Goal: Check status

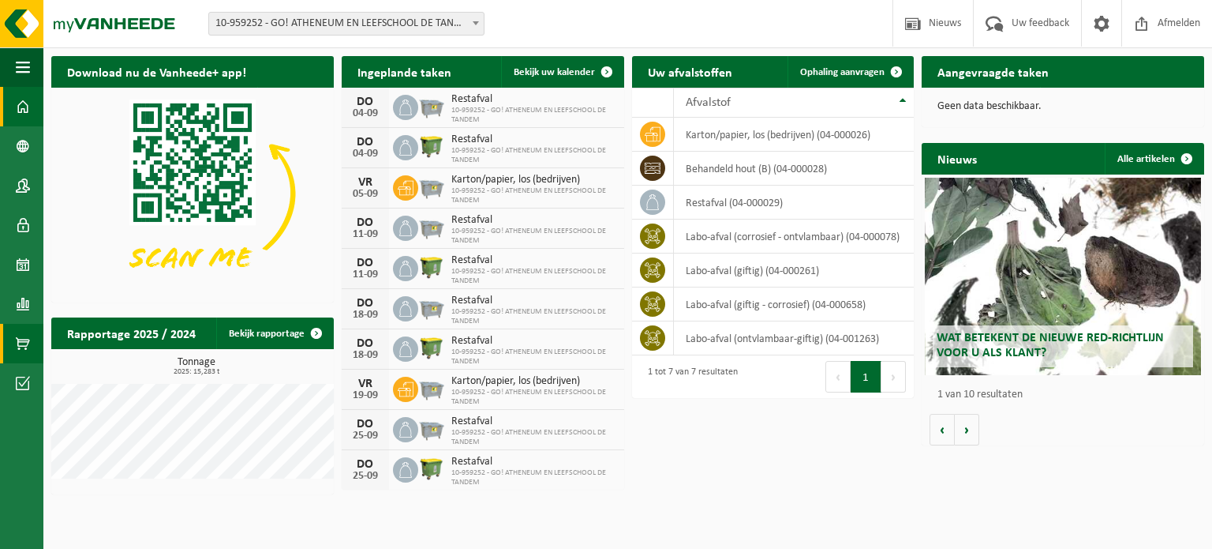
click at [24, 340] on span at bounding box center [23, 343] width 14 height 39
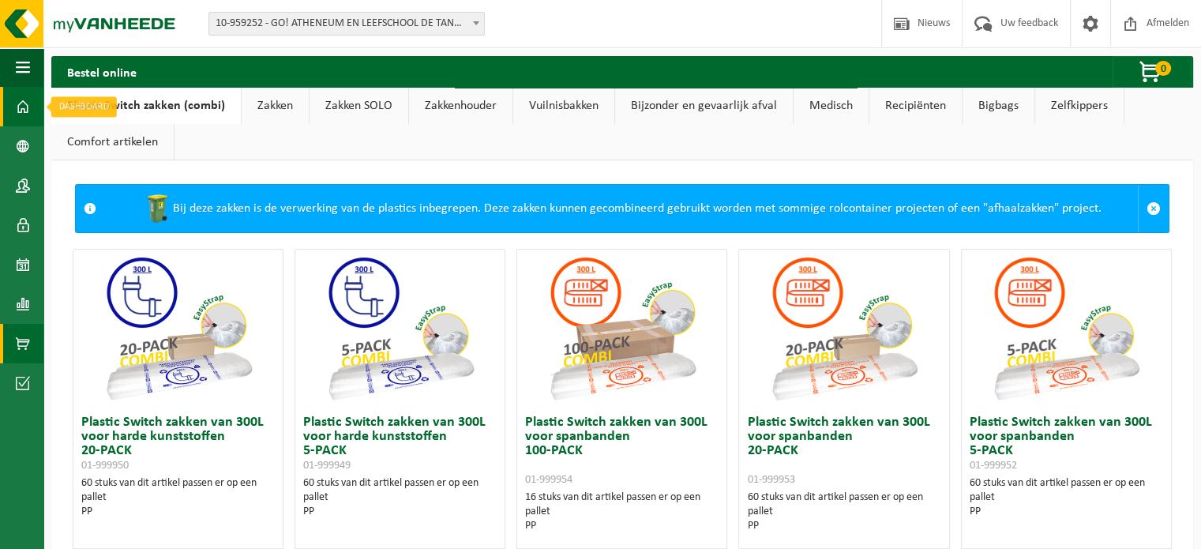
click at [40, 116] on link "Dashboard" at bounding box center [21, 106] width 43 height 39
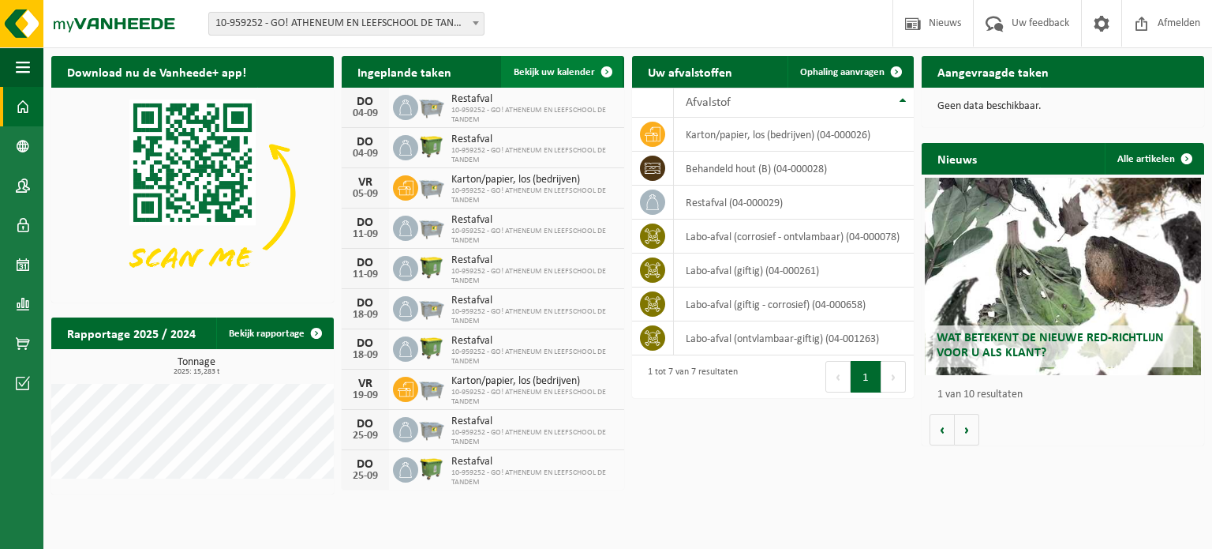
click at [540, 63] on link "Bekijk uw kalender" at bounding box center [562, 72] width 122 height 32
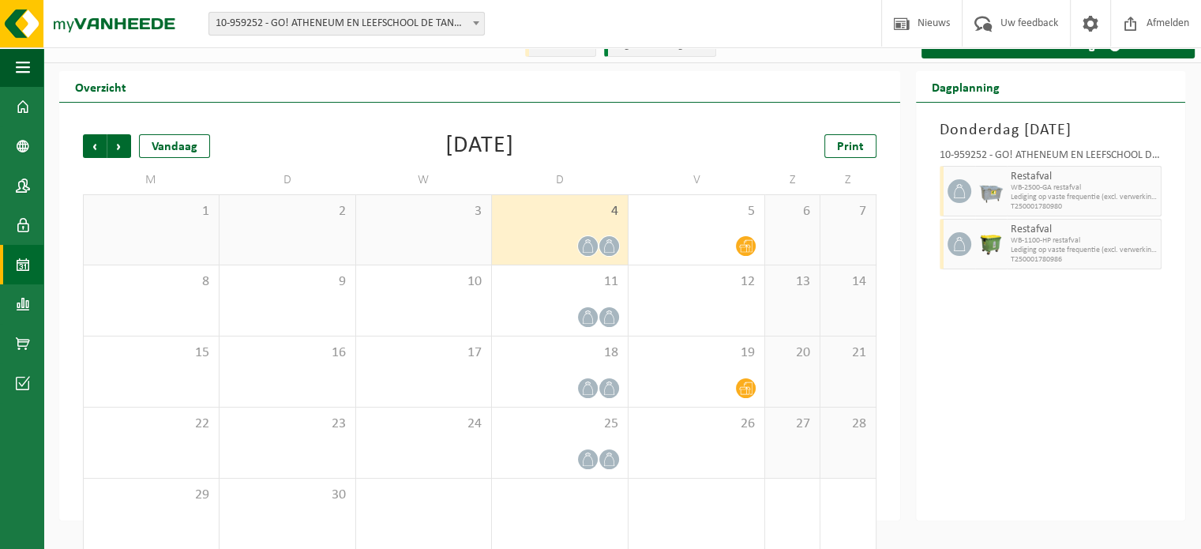
scroll to position [36, 0]
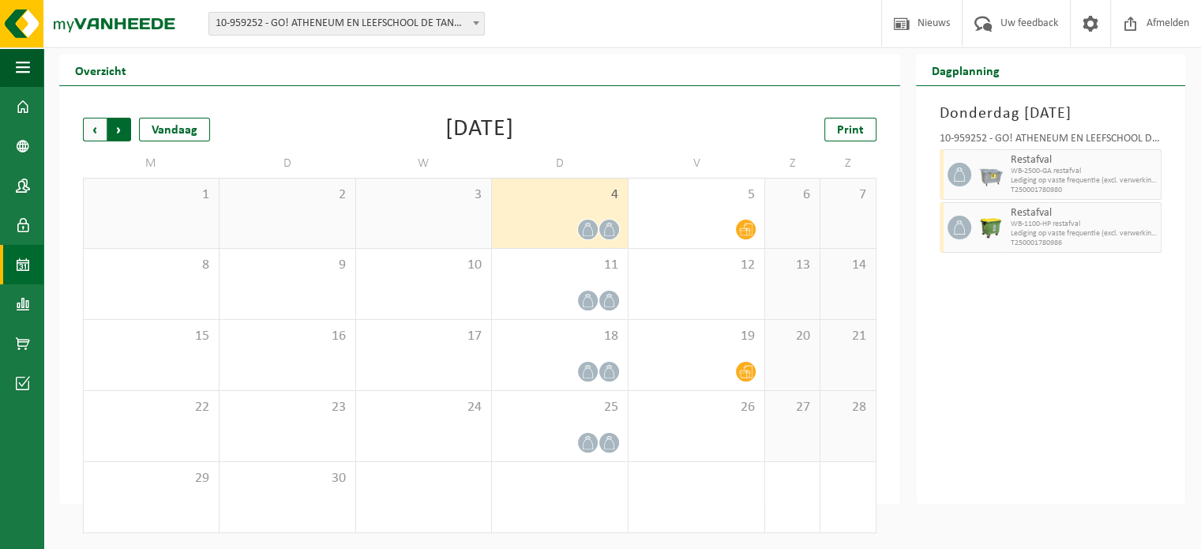
click at [92, 136] on span "Vorige" at bounding box center [95, 130] width 24 height 24
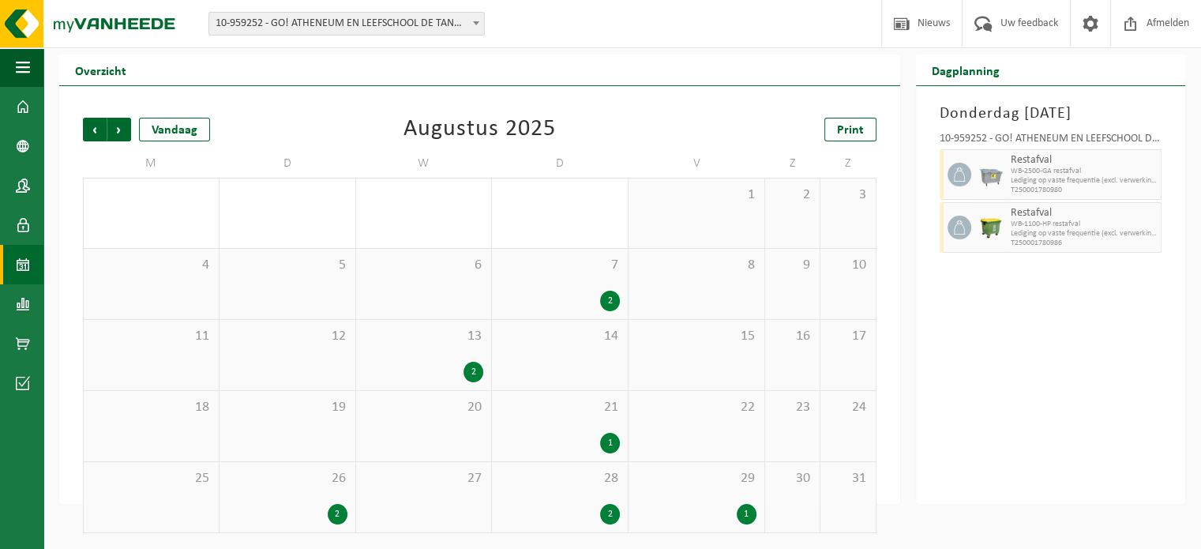
click at [739, 510] on div "1" at bounding box center [746, 514] width 20 height 21
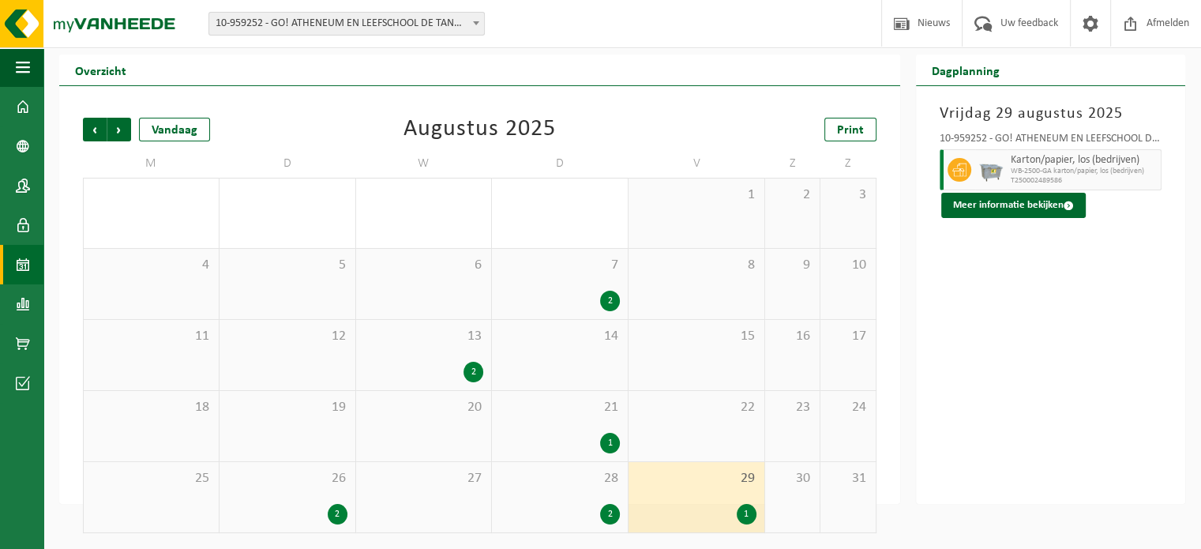
click at [602, 507] on div "2" at bounding box center [610, 514] width 20 height 21
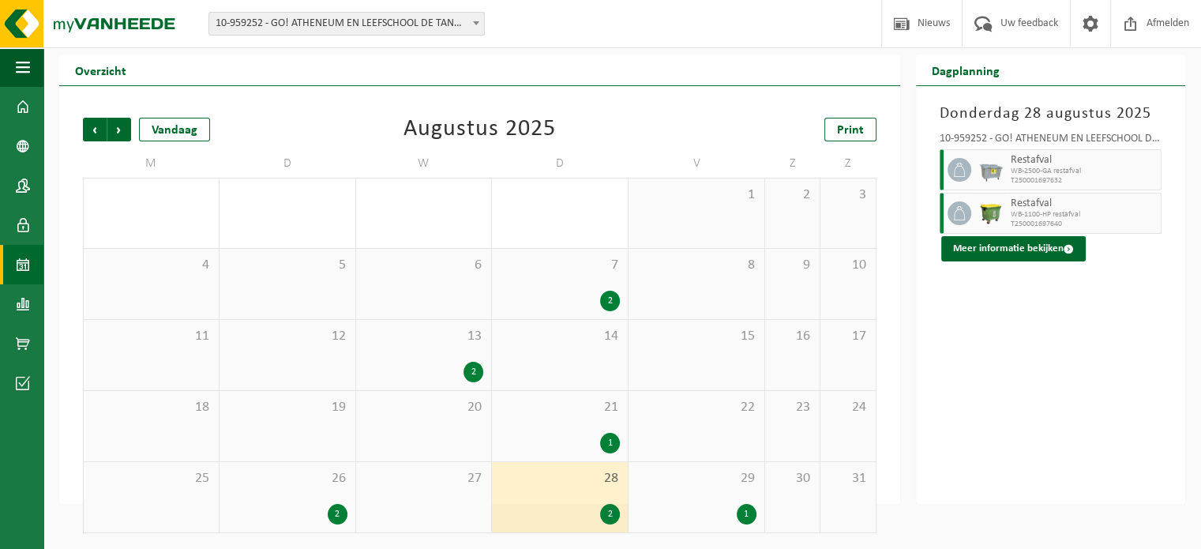
click at [605, 442] on div "1" at bounding box center [610, 443] width 20 height 21
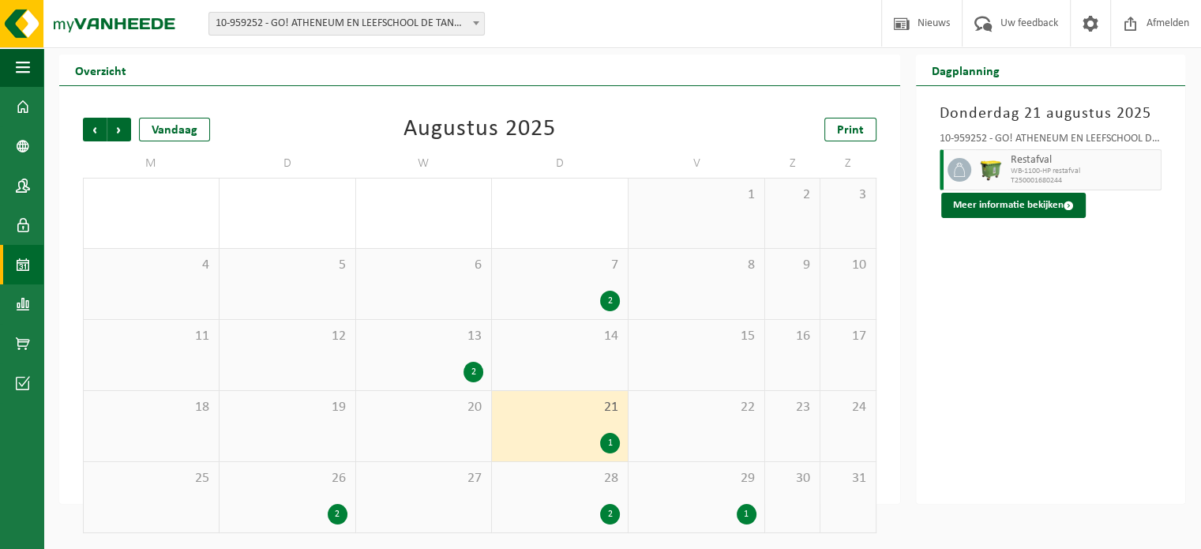
click at [605, 302] on div "2" at bounding box center [610, 300] width 20 height 21
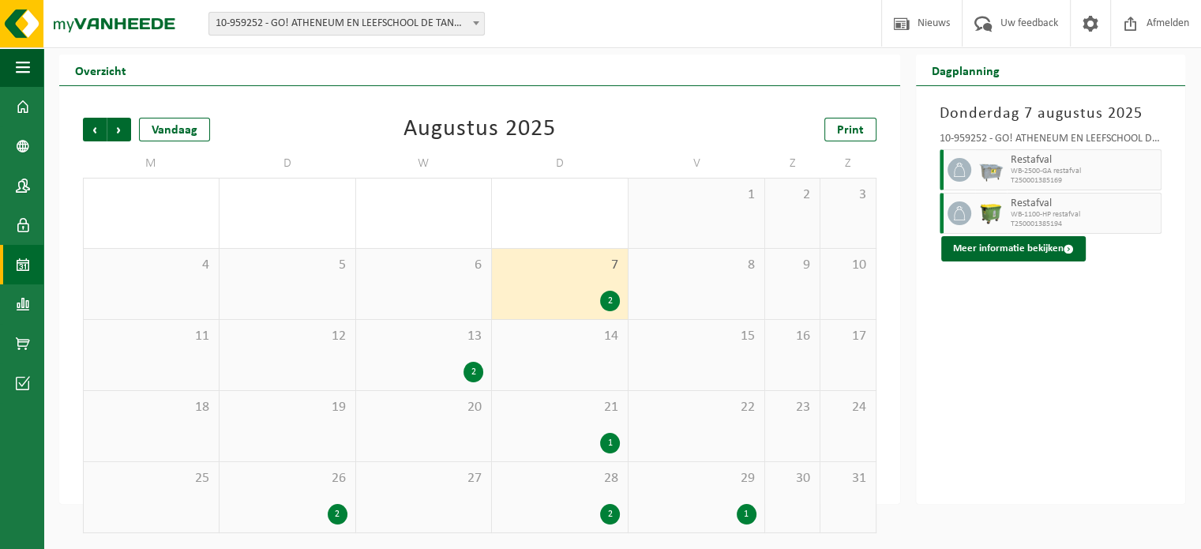
click at [478, 364] on div "2" at bounding box center [473, 372] width 20 height 21
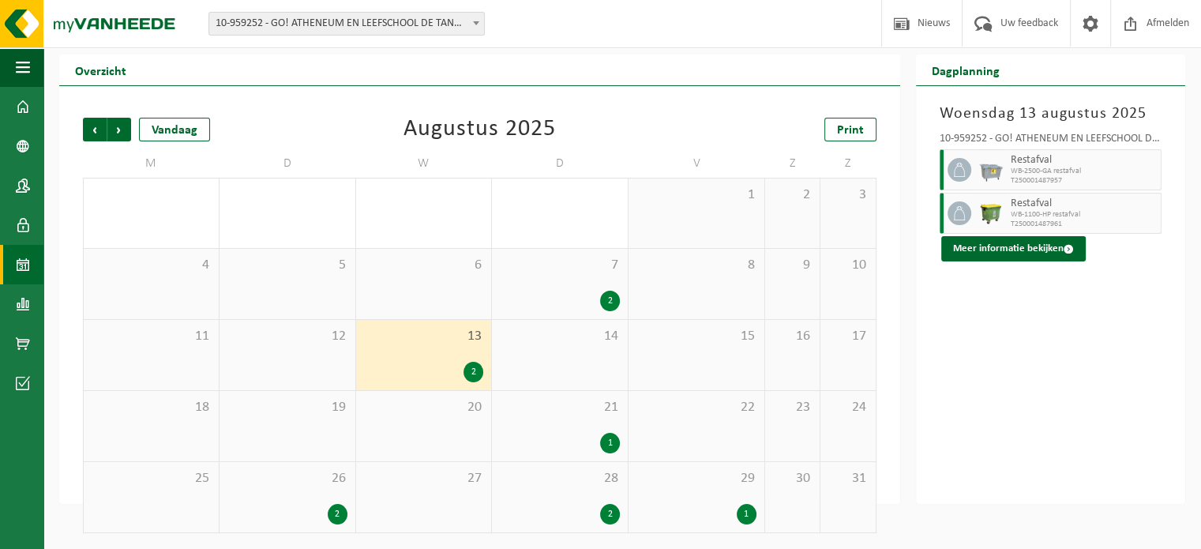
click at [316, 515] on div "2" at bounding box center [287, 514] width 120 height 21
